Goal: Task Accomplishment & Management: Use online tool/utility

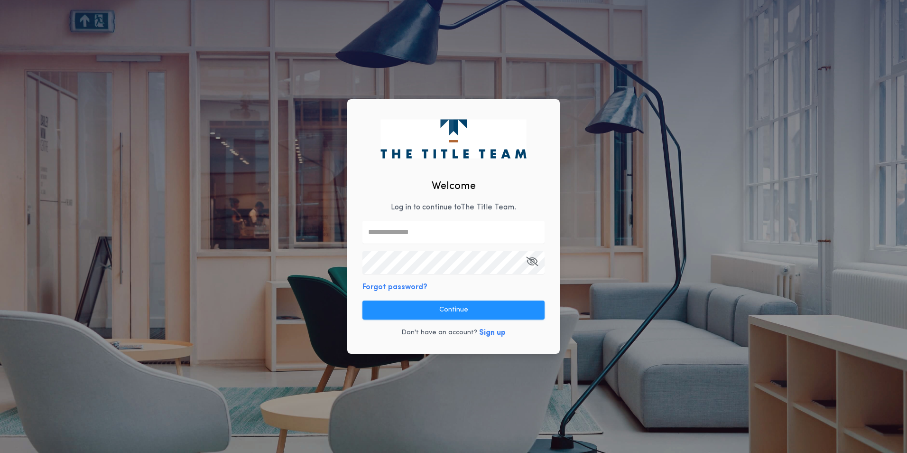
click at [394, 210] on p "Log in to continue to The Title Team ." at bounding box center [453, 207] width 125 height 11
click at [378, 227] on input "text" at bounding box center [454, 232] width 182 height 23
type input "**********"
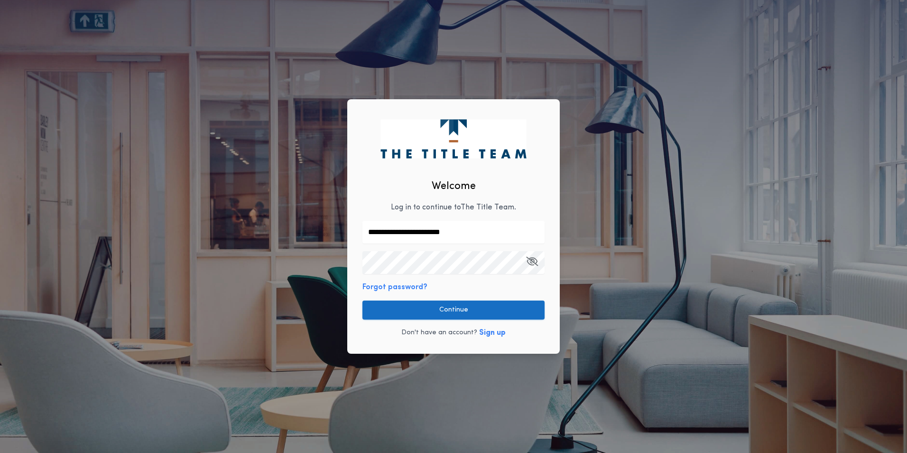
click at [388, 310] on button "Continue" at bounding box center [454, 309] width 182 height 19
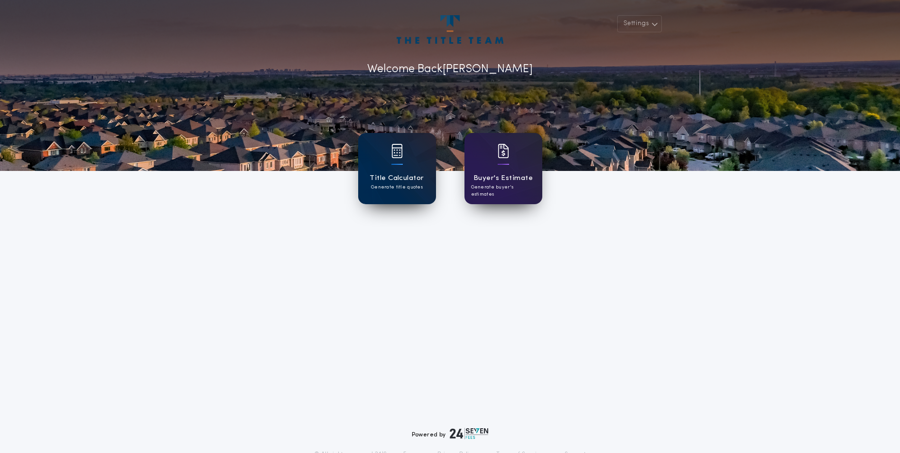
click at [413, 171] on div "Title Calculator Generate title quotes" at bounding box center [397, 168] width 78 height 71
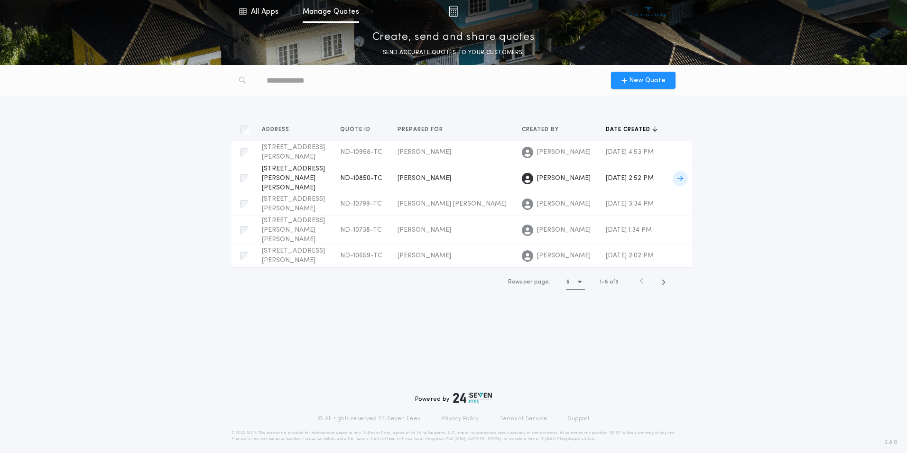
click at [292, 172] on span "[STREET_ADDRESS][PERSON_NAME][PERSON_NAME]" at bounding box center [293, 178] width 63 height 26
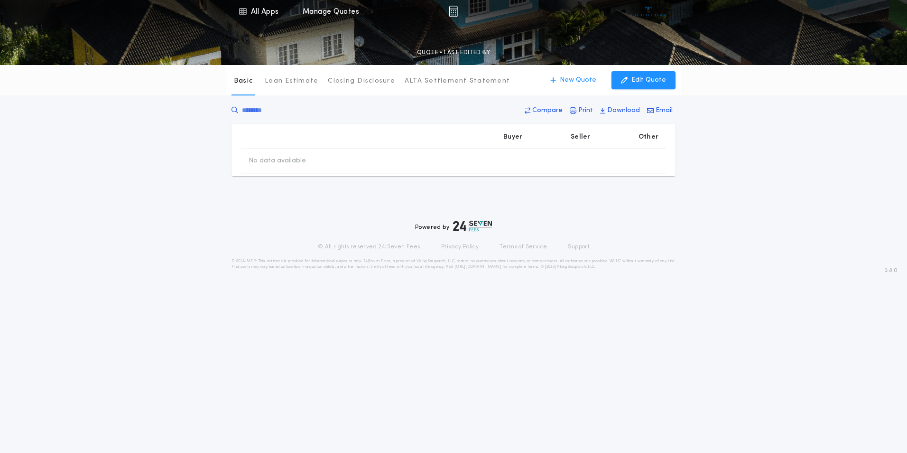
type input "********"
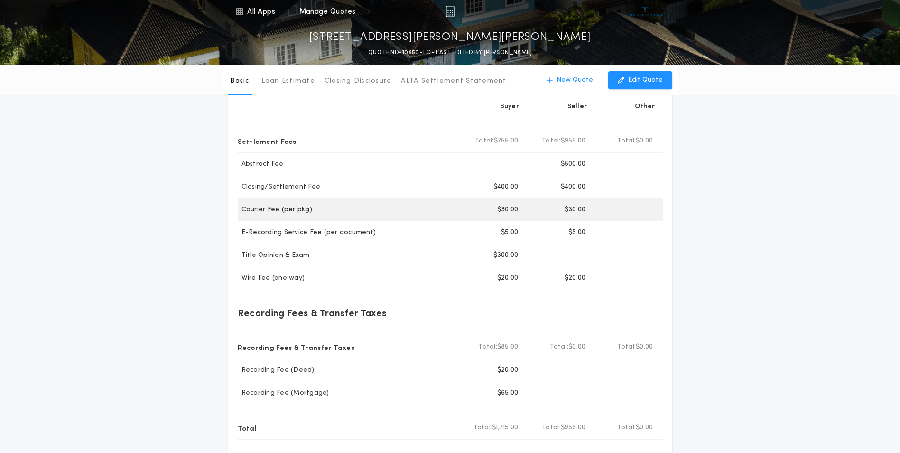
scroll to position [142, 0]
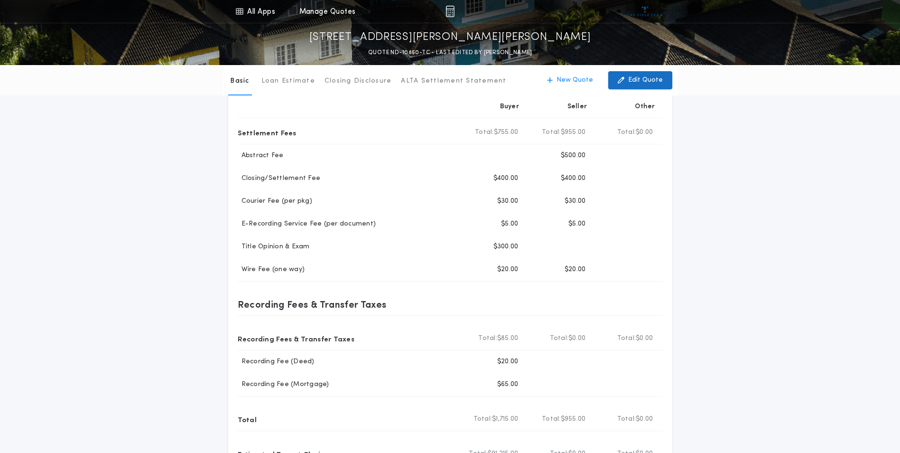
click at [654, 75] on button "Edit Quote" at bounding box center [640, 80] width 64 height 18
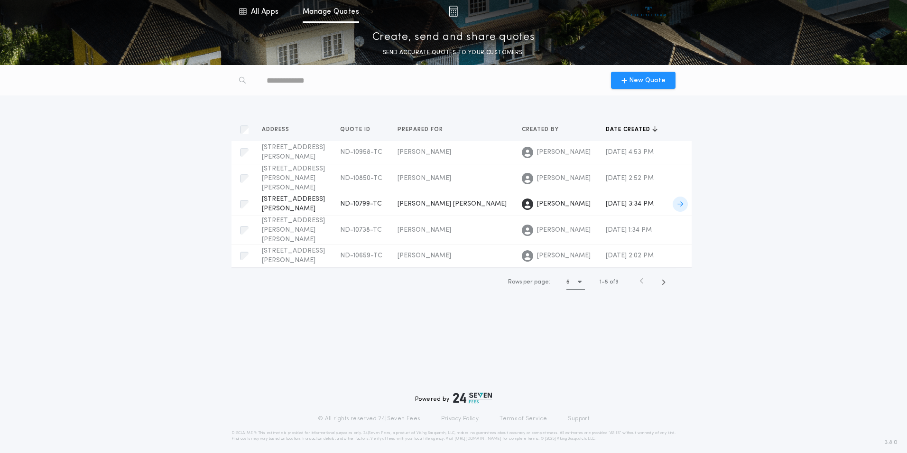
click at [305, 196] on span "[STREET_ADDRESS][PERSON_NAME]" at bounding box center [293, 204] width 63 height 17
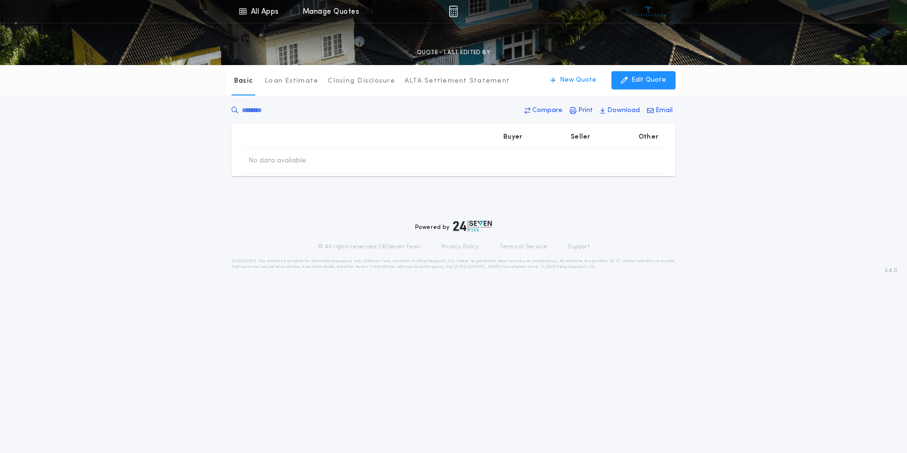
type input "********"
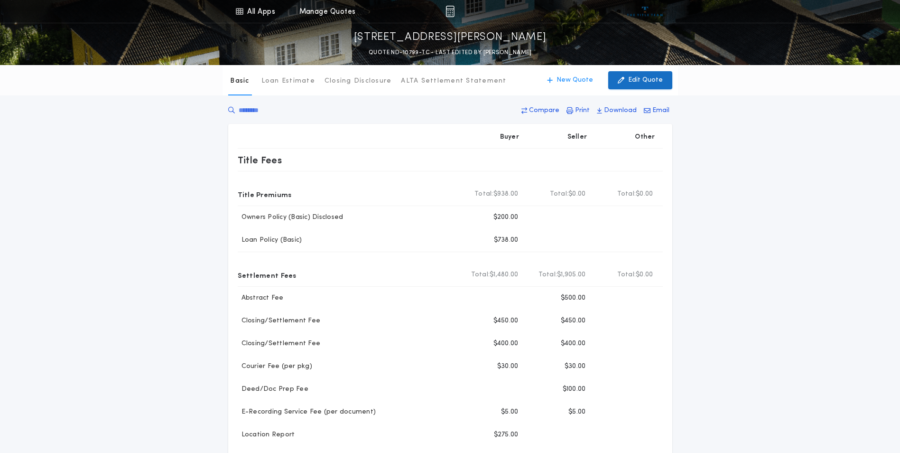
click at [647, 82] on p "Edit Quote" at bounding box center [645, 79] width 35 height 9
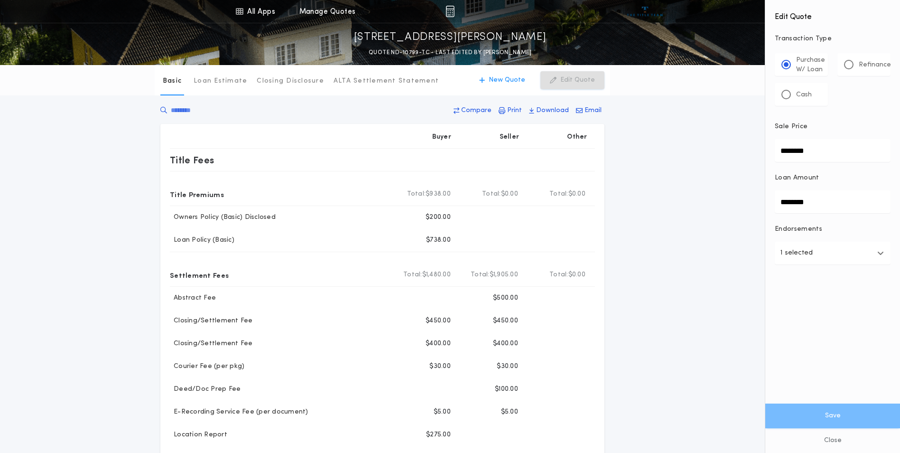
click at [866, 251] on button "1 selected" at bounding box center [833, 253] width 116 height 23
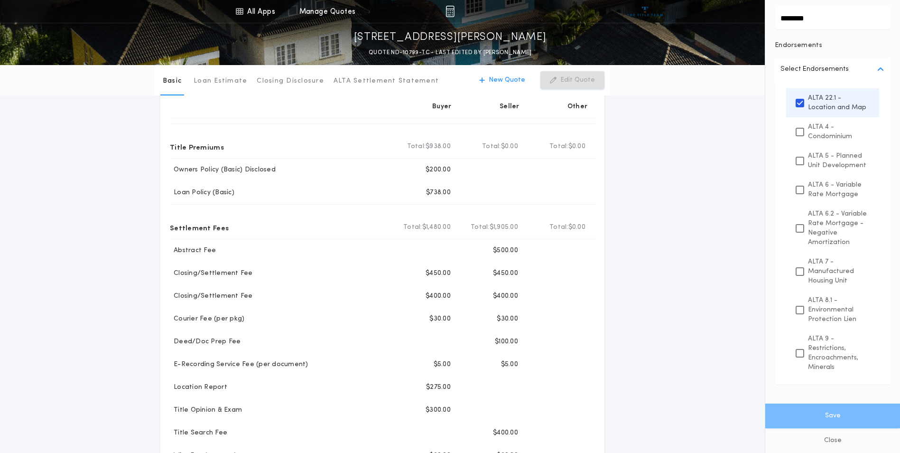
scroll to position [203, 0]
click at [877, 65] on icon "button" at bounding box center [880, 69] width 7 height 8
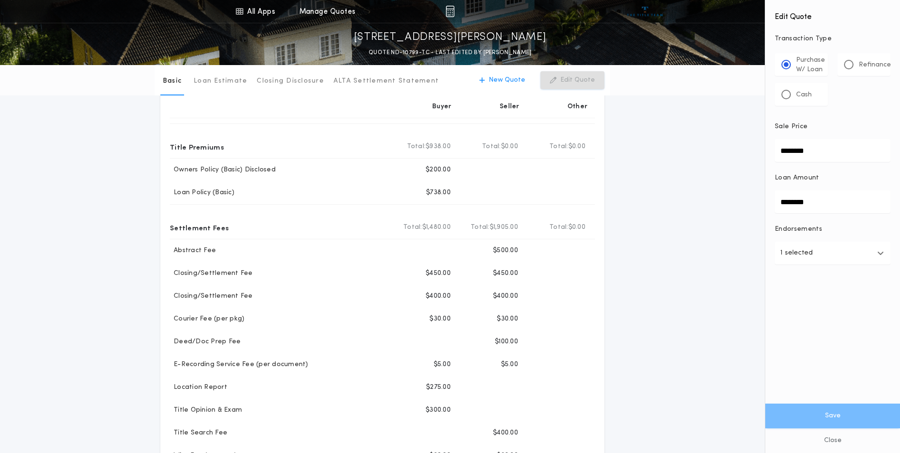
scroll to position [0, 0]
